Goal: Task Accomplishment & Management: Use online tool/utility

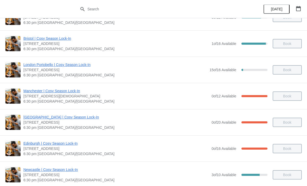
scroll to position [318, 0]
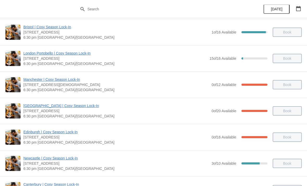
click at [34, 79] on span "Manchester | Cosy Season Lock-In" at bounding box center [115, 79] width 185 height 5
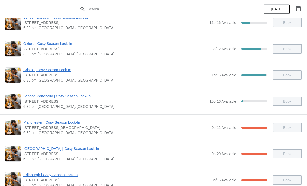
scroll to position [279, 0]
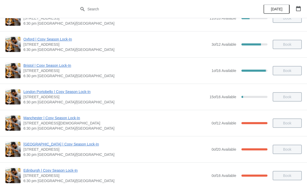
click at [32, 117] on span "Manchester | Cosy Season Lock-In" at bounding box center [115, 117] width 185 height 5
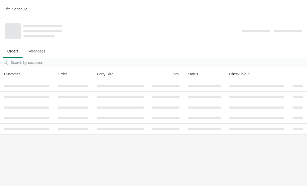
scroll to position [0, 0]
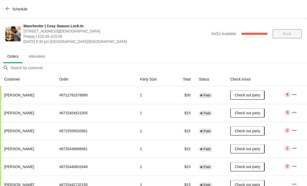
click at [293, 97] on icon "button" at bounding box center [293, 94] width 5 height 5
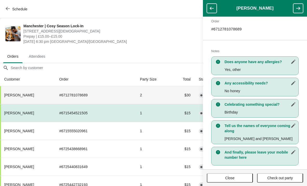
scroll to position [84, 0]
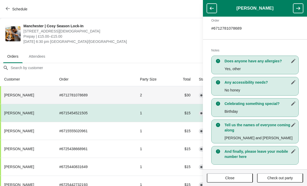
click at [297, 6] on icon "button" at bounding box center [297, 8] width 5 height 5
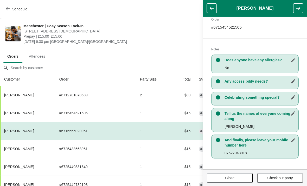
scroll to position [85, 0]
click at [296, 8] on icon "button" at bounding box center [297, 8] width 5 height 5
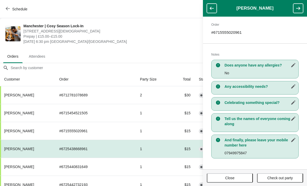
scroll to position [80, 0]
click at [297, 6] on icon "button" at bounding box center [297, 8] width 5 height 5
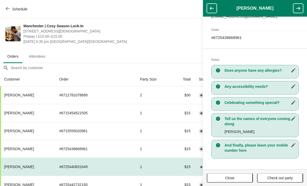
scroll to position [74, 0]
click at [300, 5] on button "button" at bounding box center [298, 8] width 10 height 9
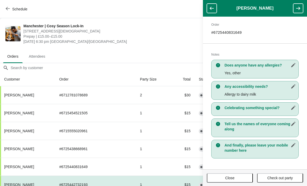
scroll to position [80, 0]
click at [300, 7] on icon "button" at bounding box center [297, 8] width 5 height 5
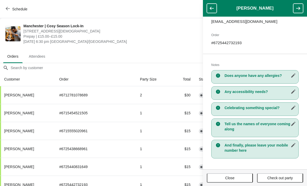
scroll to position [69, 0]
click at [295, 9] on button "button" at bounding box center [298, 8] width 10 height 9
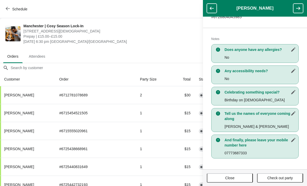
scroll to position [95, 0]
click at [225, 175] on button "Close" at bounding box center [230, 177] width 46 height 9
